Goal: Task Accomplishment & Management: Complete application form

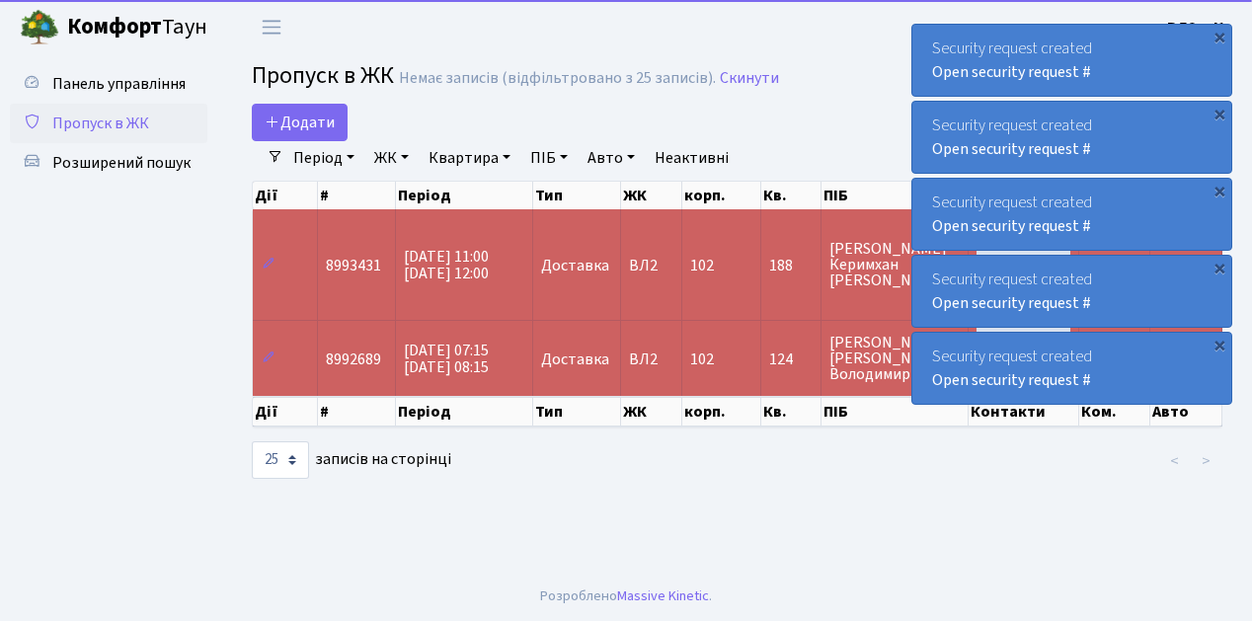
select select "25"
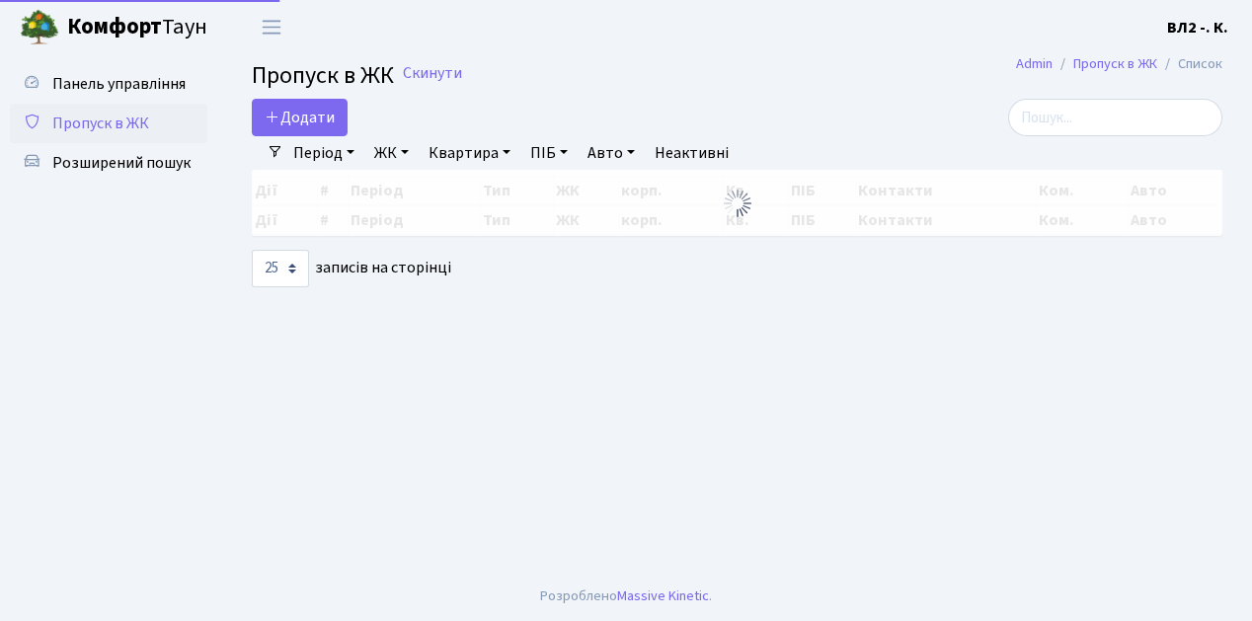
select select "25"
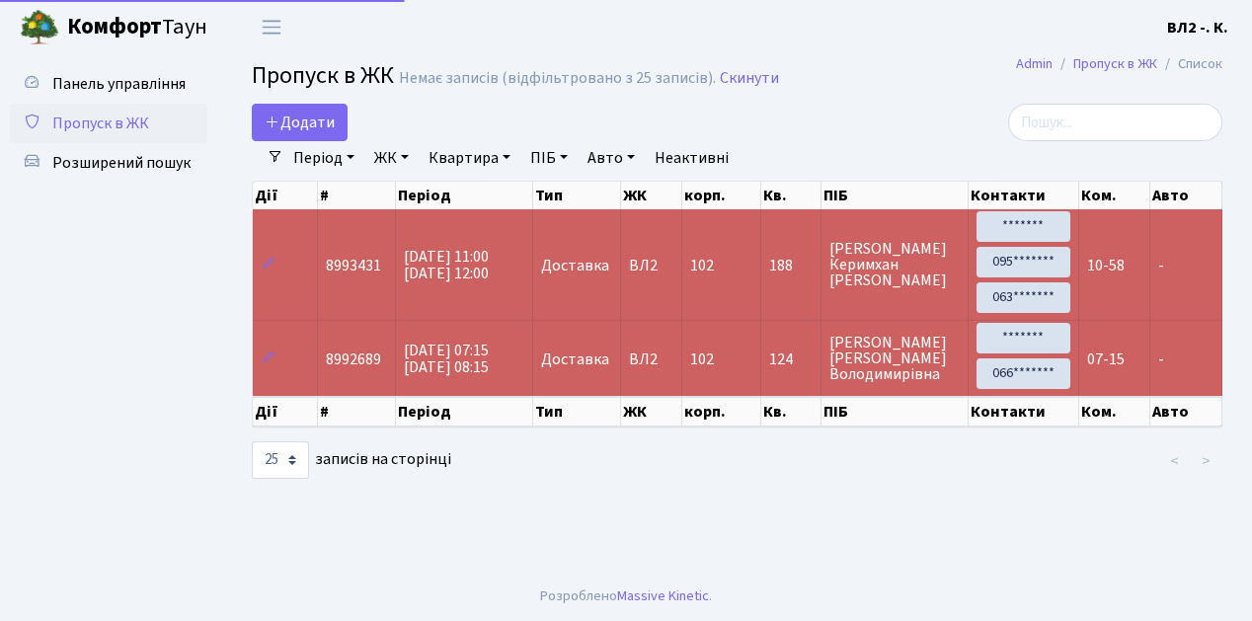
select select "25"
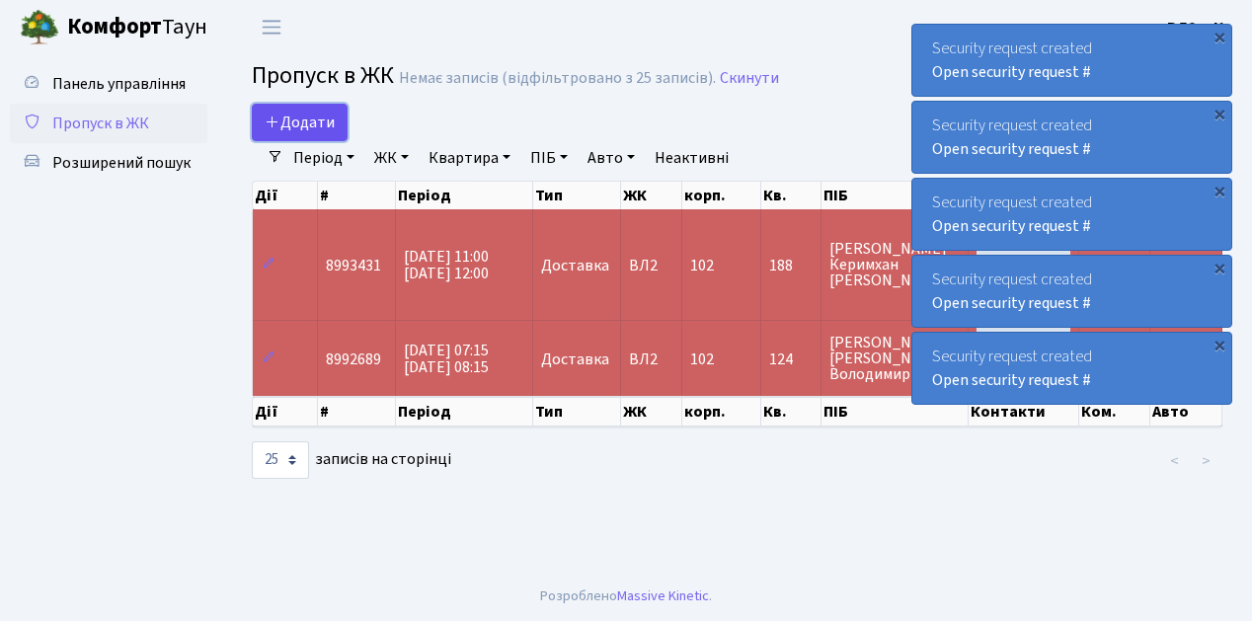
click at [340, 132] on link "Додати" at bounding box center [300, 123] width 96 height 38
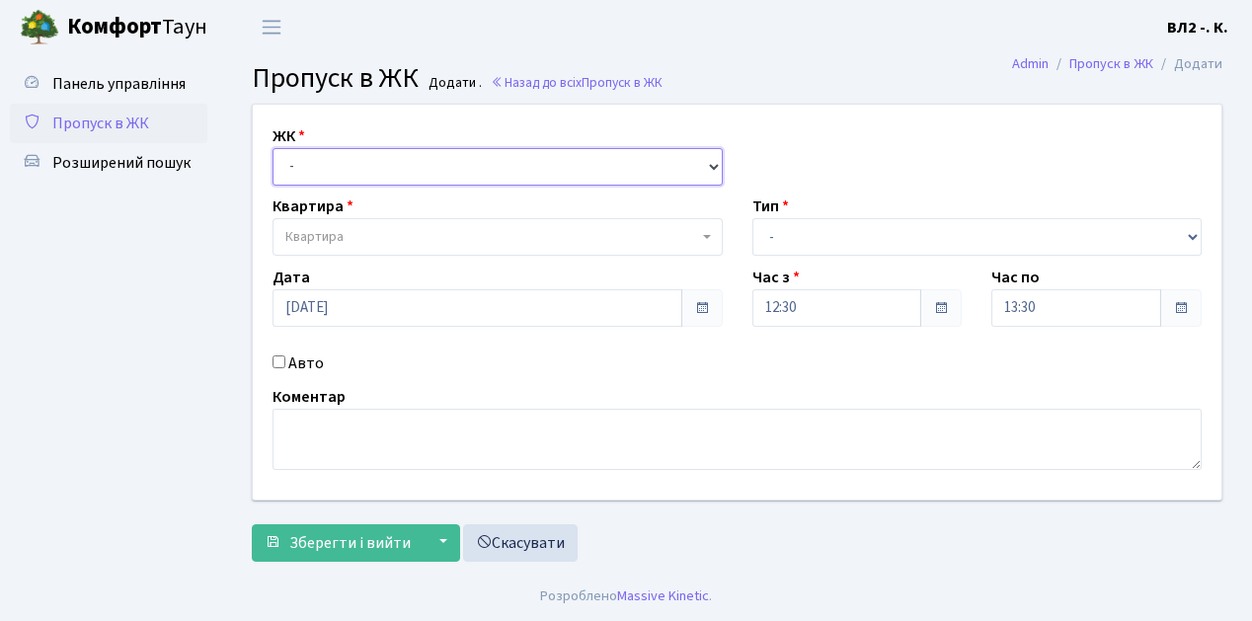
click at [715, 162] on select "- ВЛ1, Ужгородський пров., 4/1 ВЛ2, Голосіївський просп., 76 ВЛ3, пр.Голосіївсь…" at bounding box center [498, 167] width 450 height 38
select select "317"
click at [273, 148] on select "- ВЛ1, Ужгородський пров., 4/1 ВЛ2, Голосіївський просп., 76 ВЛ3, пр.Голосіївсь…" at bounding box center [498, 167] width 450 height 38
select select
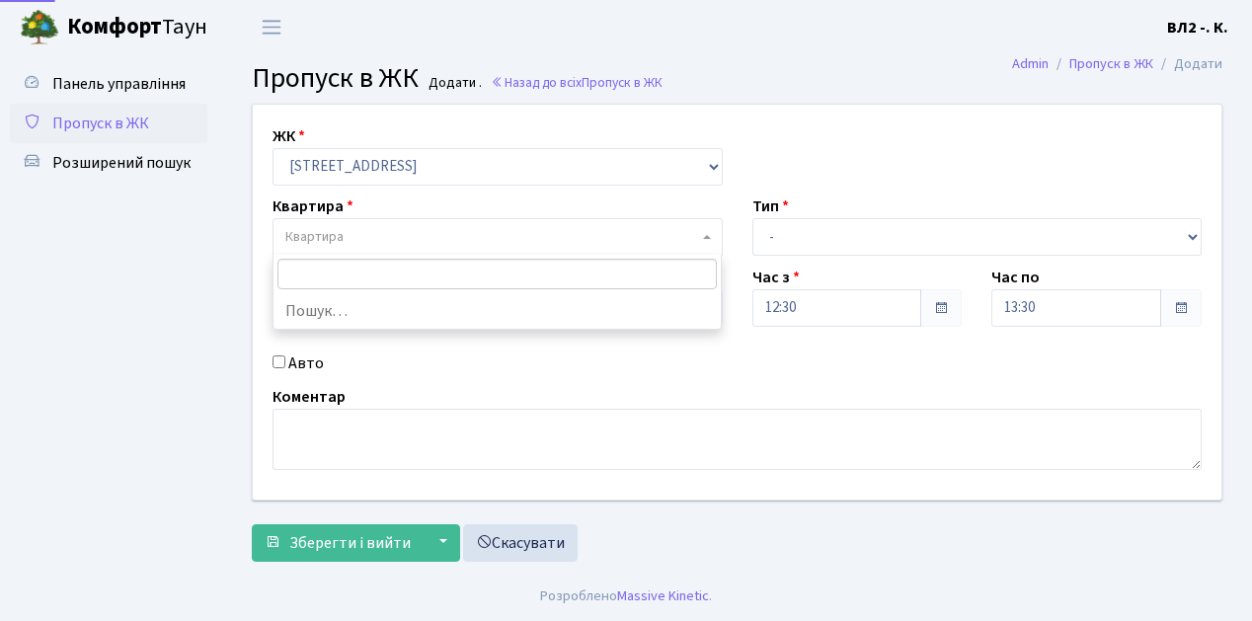
click at [707, 232] on span at bounding box center [709, 237] width 4 height 38
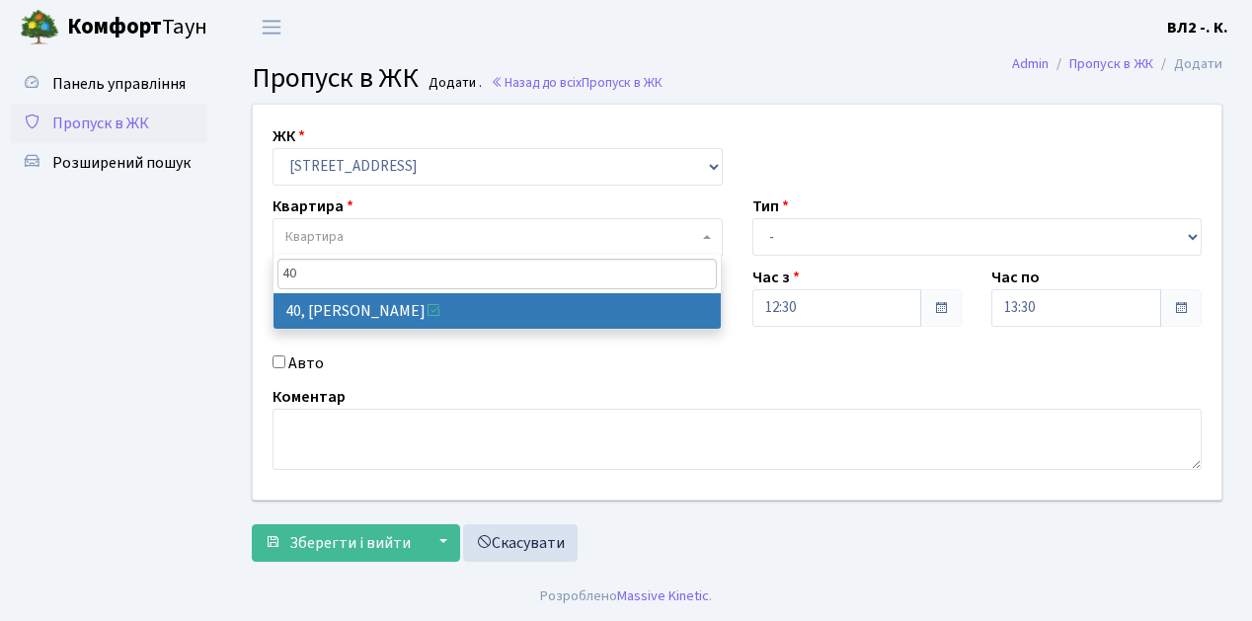
type input "4"
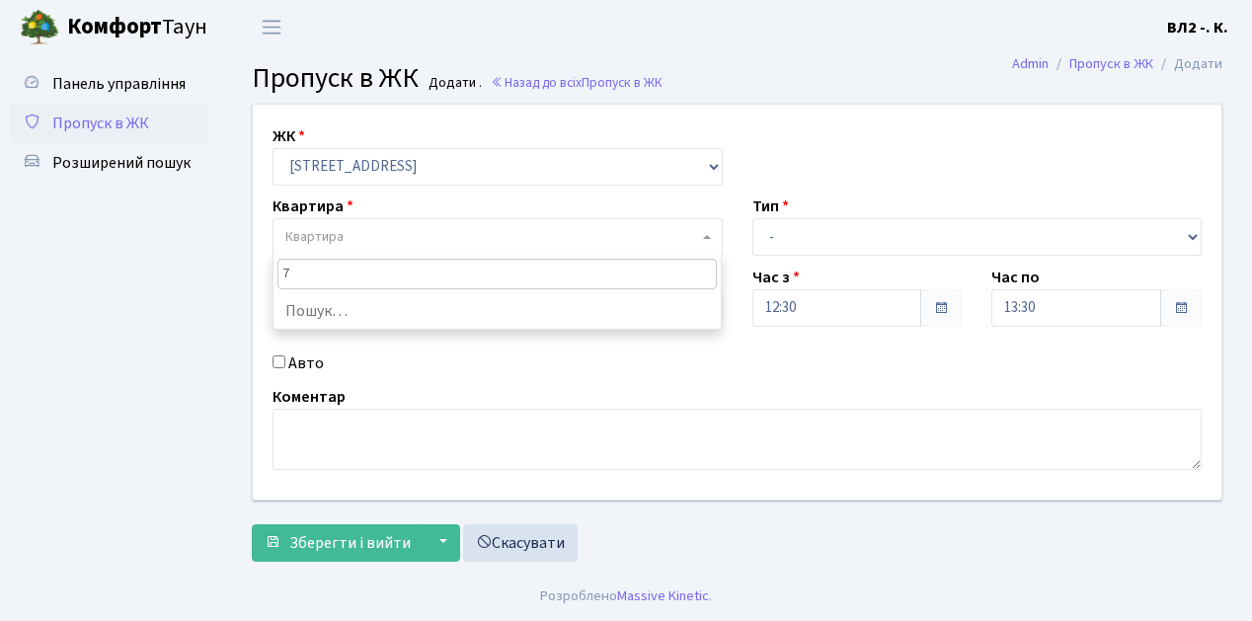
type input "70"
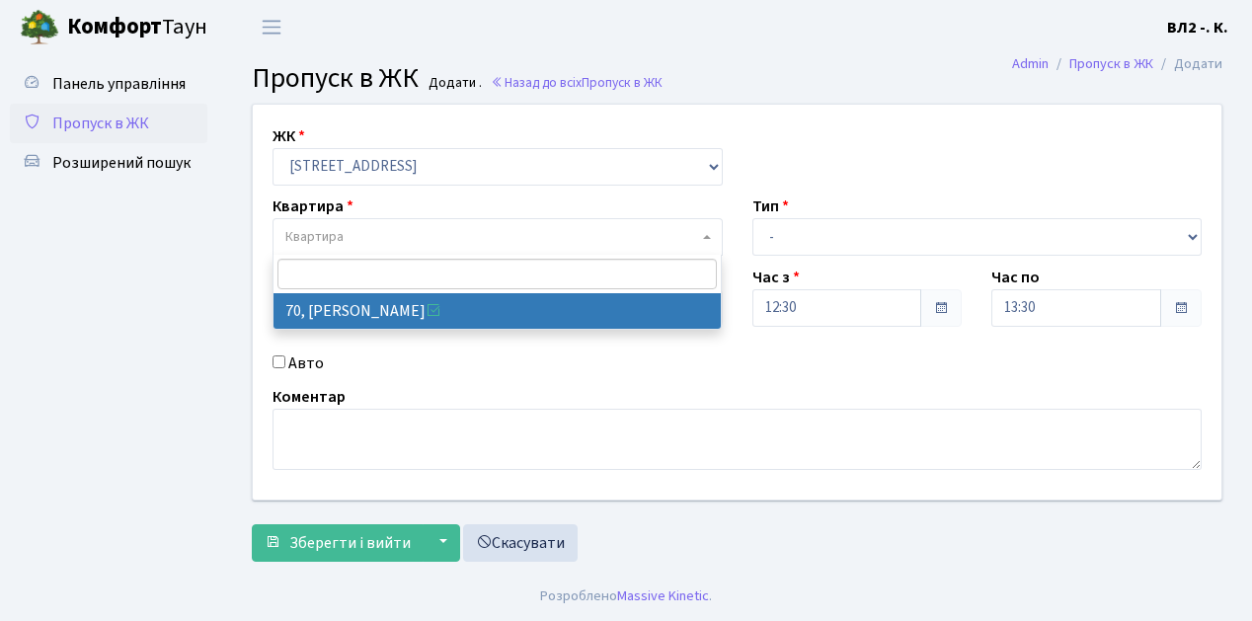
select select "38149"
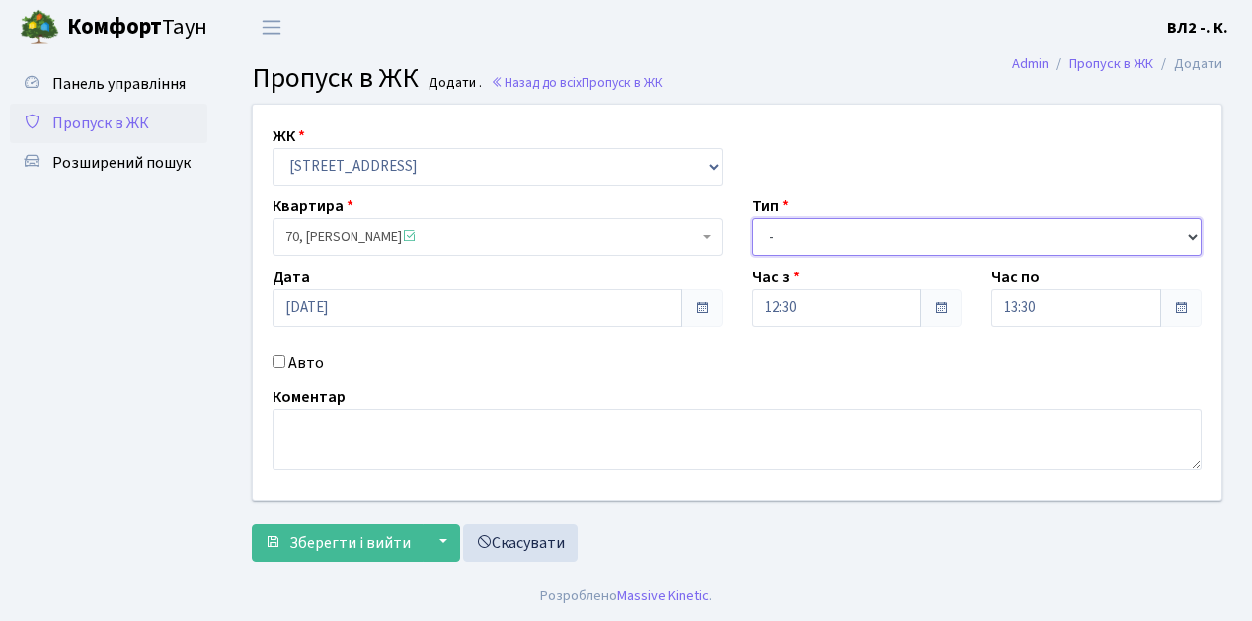
click at [1193, 234] on select "- Доставка Таксі Гості Сервіс" at bounding box center [977, 237] width 450 height 38
select select "1"
click at [752, 218] on select "- Доставка Таксі Гості Сервіс" at bounding box center [977, 237] width 450 height 38
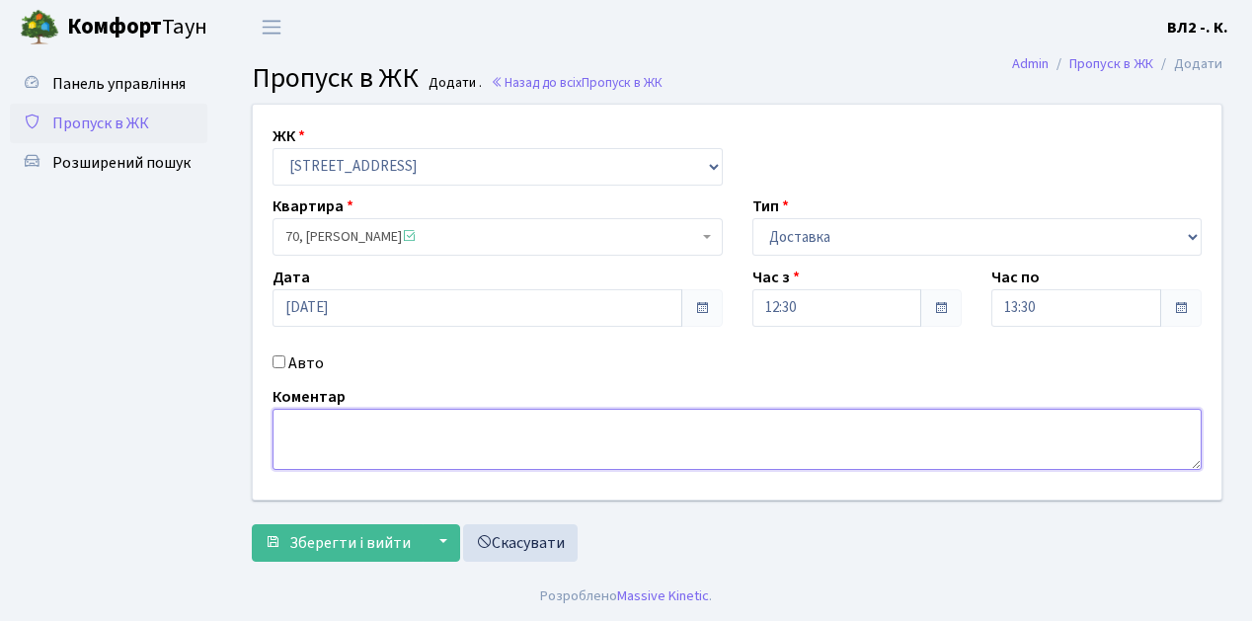
click at [295, 418] on textarea at bounding box center [737, 439] width 929 height 61
type textarea "12-36"
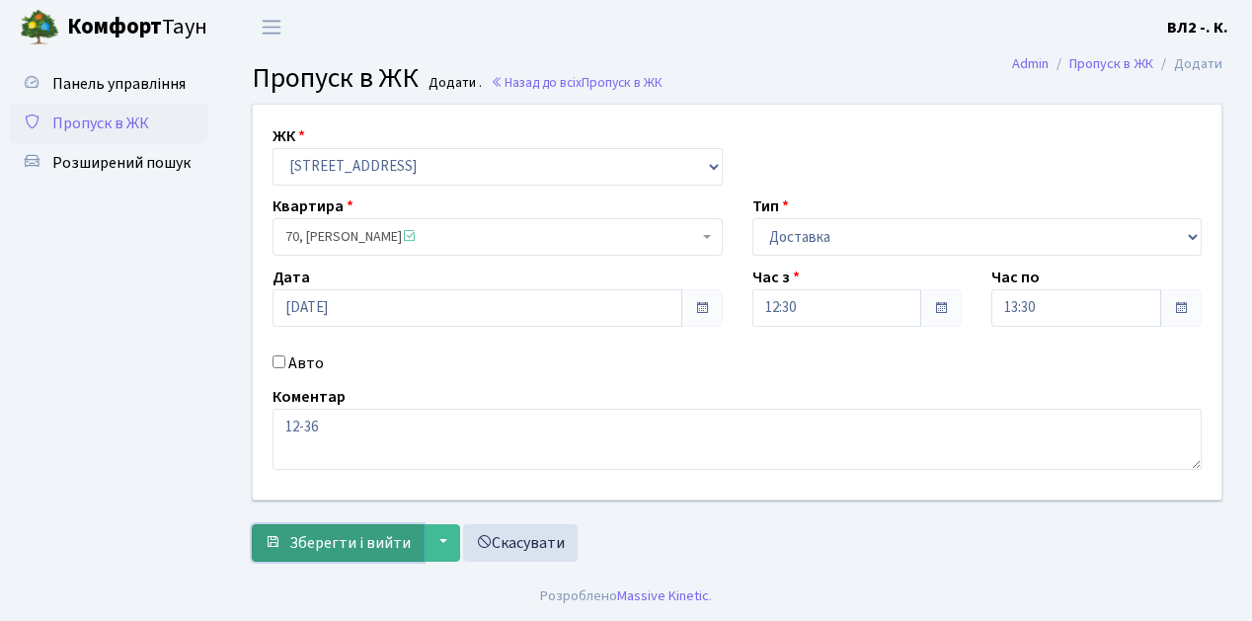
click at [297, 547] on span "Зберегти і вийти" at bounding box center [349, 543] width 121 height 22
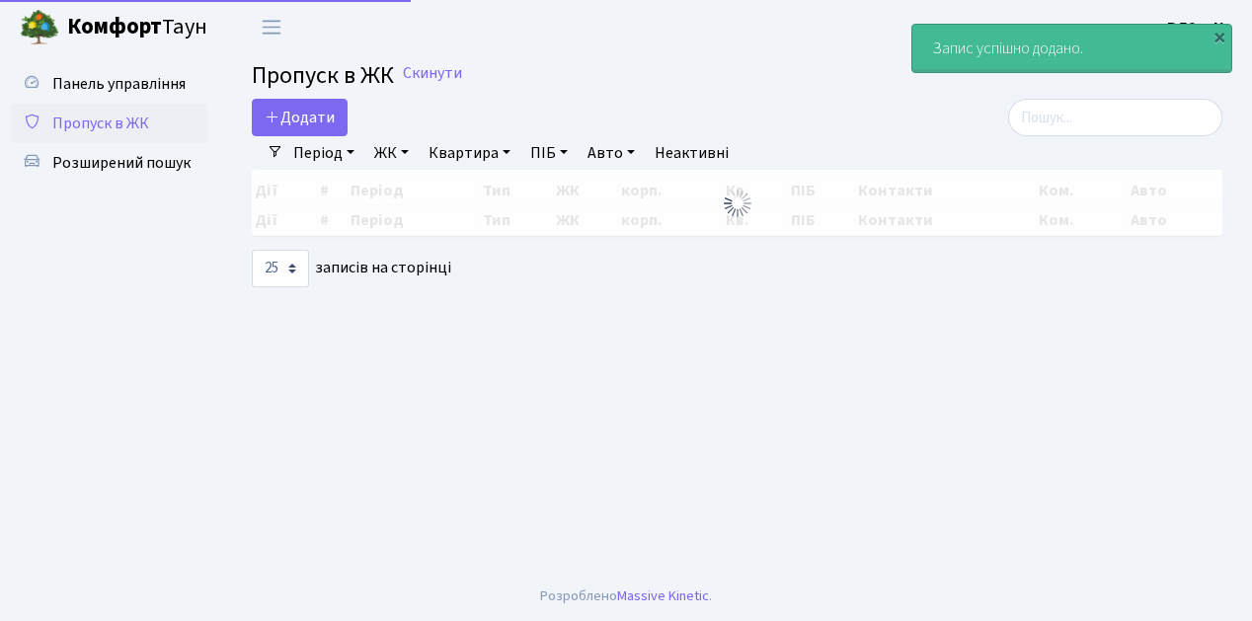
select select "25"
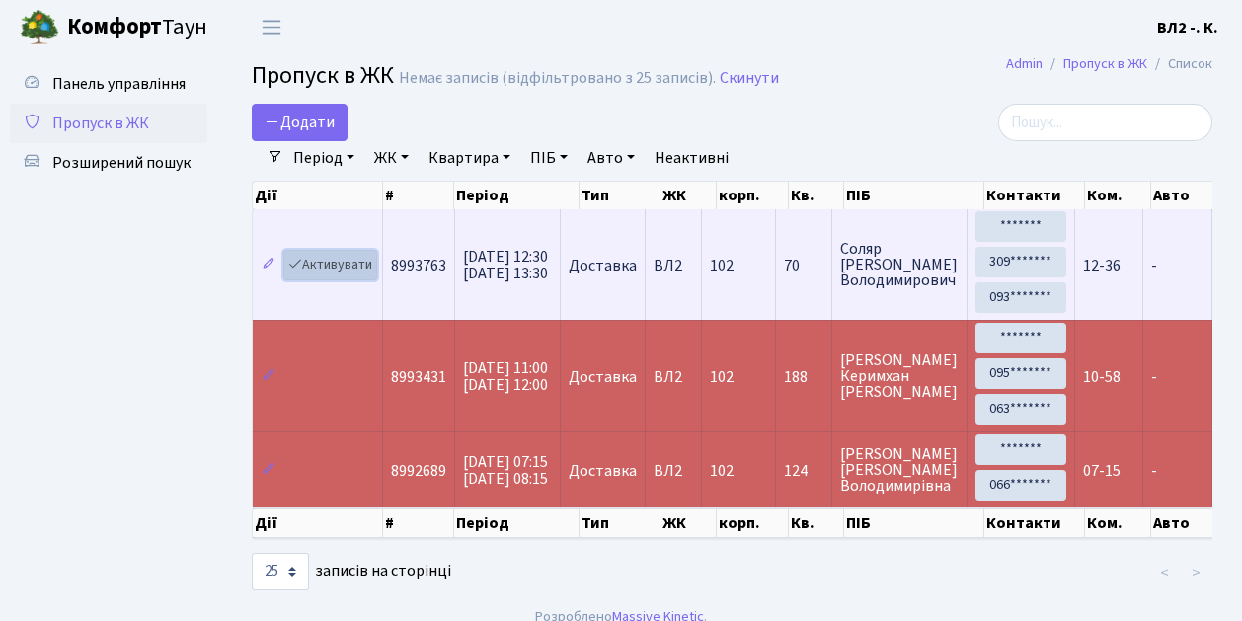
click at [366, 274] on link "Активувати" at bounding box center [330, 265] width 94 height 31
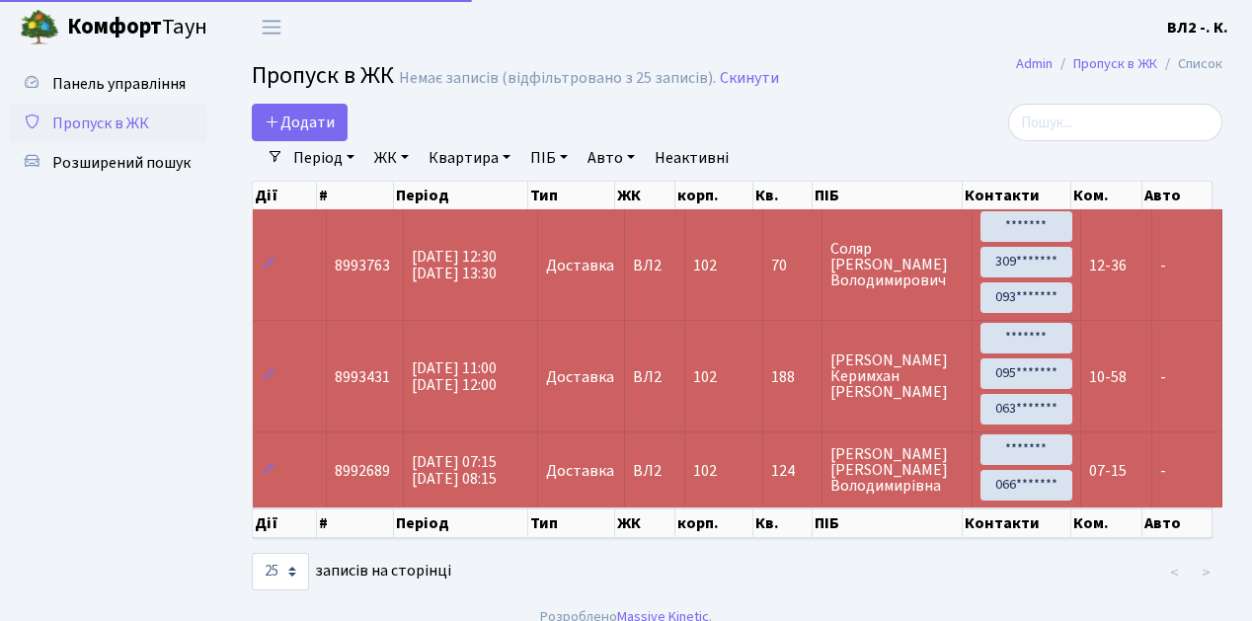
select select "25"
